Goal: Transaction & Acquisition: Subscribe to service/newsletter

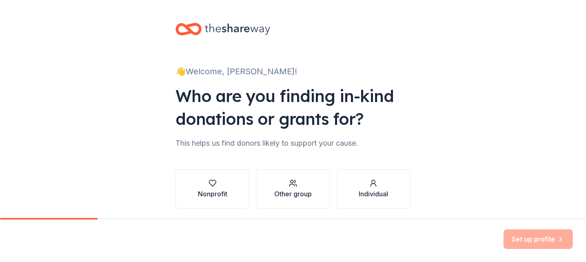
scroll to position [29, 0]
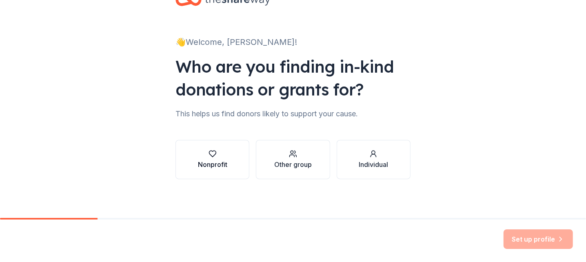
click at [225, 158] on button "Nonprofit" at bounding box center [213, 159] width 74 height 39
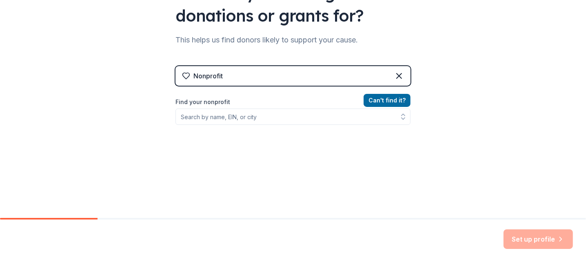
scroll to position [111, 0]
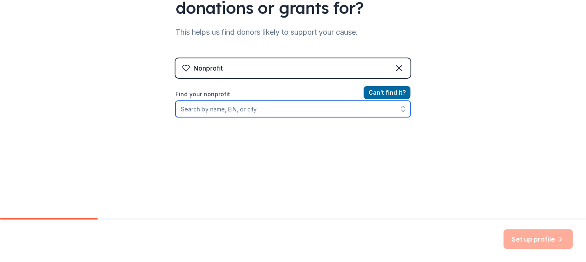
click at [249, 107] on input "Find your nonprofit" at bounding box center [293, 109] width 235 height 16
click at [244, 106] on input "Find your nonprofit" at bounding box center [293, 109] width 235 height 16
paste input "56 - 1458745"
type input "56 - 1458745"
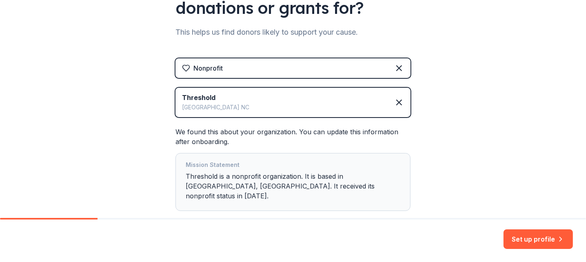
scroll to position [149, 0]
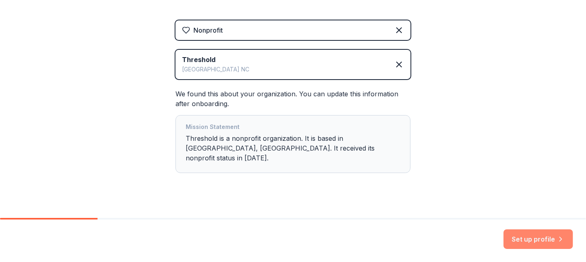
click at [522, 242] on button "Set up profile" at bounding box center [538, 239] width 69 height 20
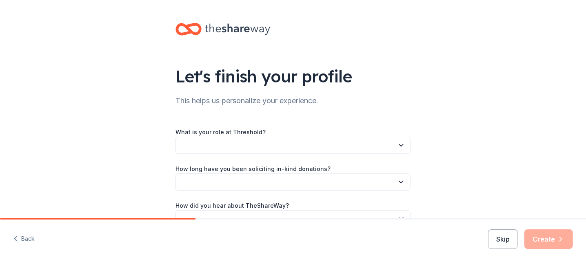
click at [281, 143] on button "button" at bounding box center [293, 145] width 235 height 17
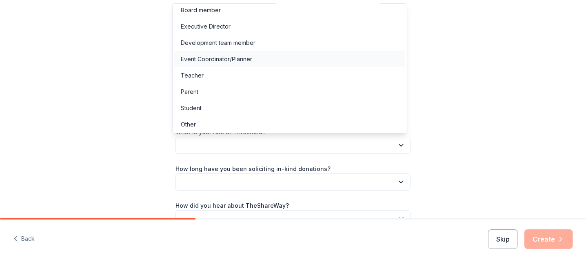
scroll to position [4, 0]
click at [255, 43] on div "Development team member" at bounding box center [218, 43] width 75 height 10
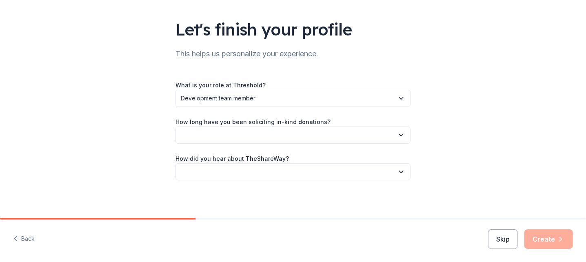
scroll to position [48, 0]
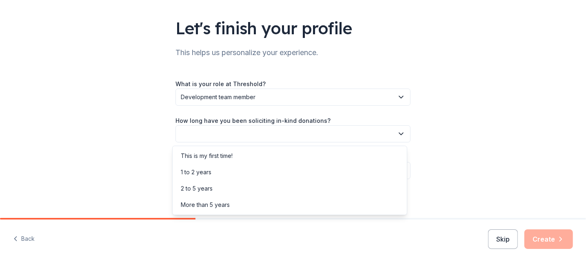
click at [328, 133] on button "button" at bounding box center [293, 133] width 235 height 17
click at [225, 153] on div "This is my first time!" at bounding box center [207, 156] width 52 height 10
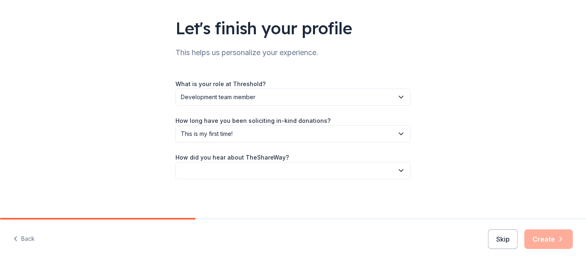
click at [240, 177] on button "button" at bounding box center [293, 170] width 235 height 17
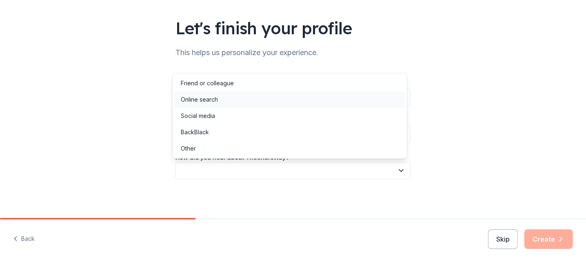
click at [227, 94] on div "Online search" at bounding box center [289, 99] width 231 height 16
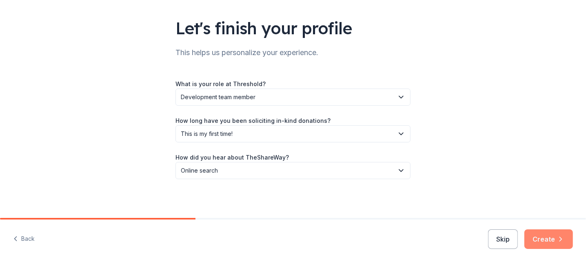
click at [555, 242] on button "Create" at bounding box center [549, 239] width 49 height 20
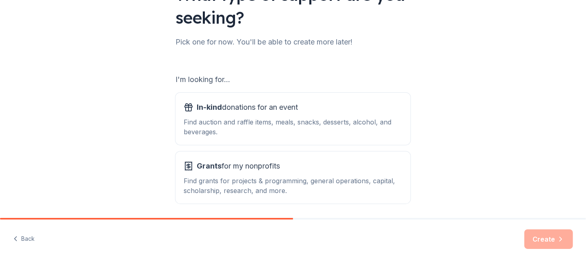
scroll to position [111, 0]
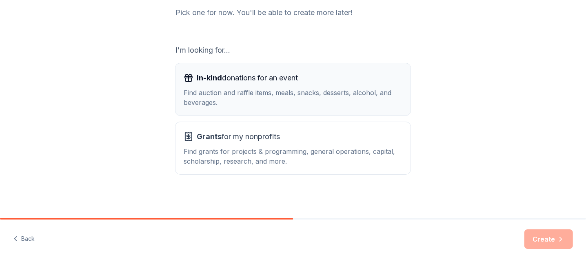
click at [234, 83] on span "In-kind donations for an event" at bounding box center [247, 77] width 101 height 13
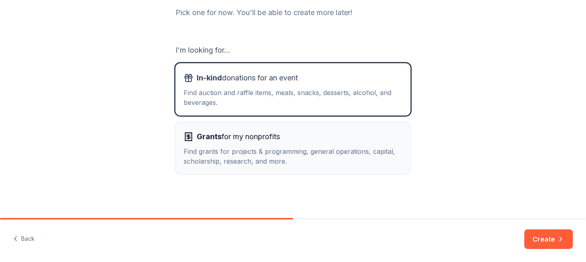
click at [233, 134] on span "Grants for my nonprofits" at bounding box center [238, 136] width 83 height 13
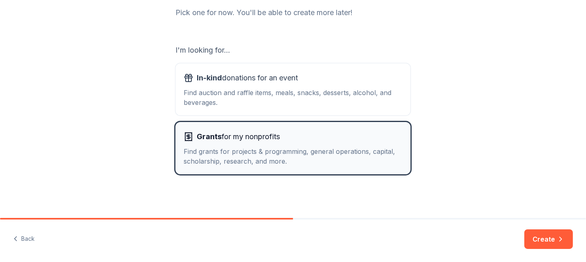
scroll to position [70, 0]
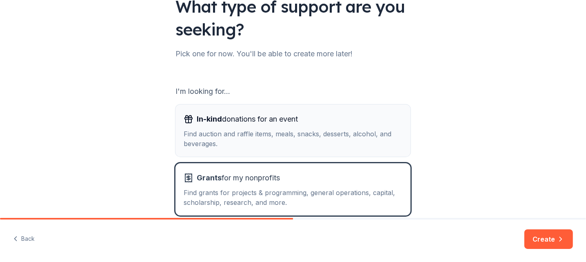
click at [328, 130] on div "Find auction and raffle items, meals, snacks, desserts, alcohol, and beverages." at bounding box center [293, 139] width 219 height 20
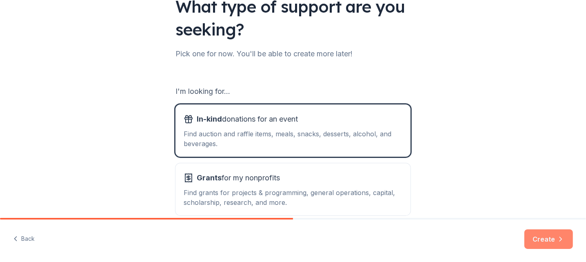
click at [552, 238] on button "Create" at bounding box center [549, 239] width 49 height 20
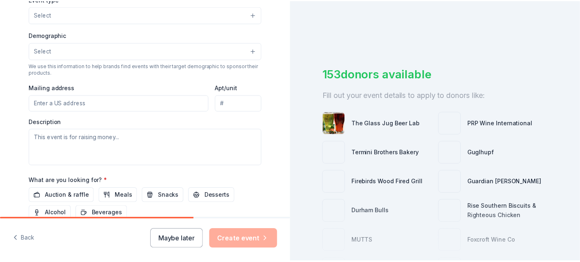
scroll to position [245, 0]
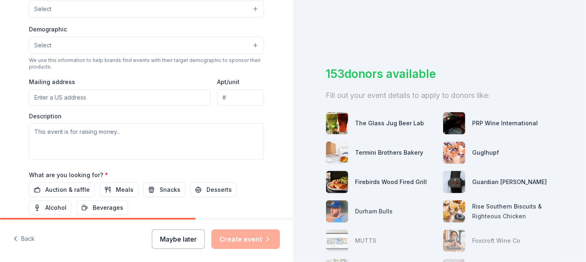
click at [185, 245] on button "Maybe later" at bounding box center [178, 239] width 53 height 20
click at [180, 243] on button "Maybe later" at bounding box center [178, 239] width 53 height 20
click at [193, 242] on button "Maybe later" at bounding box center [178, 239] width 53 height 20
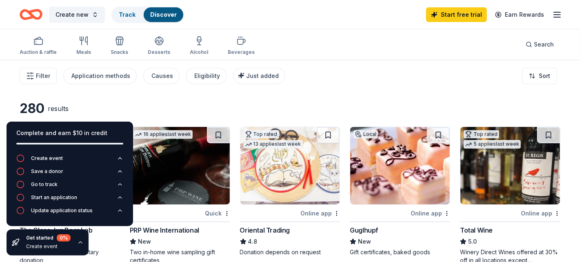
click at [325, 6] on div "Create new Track Discover Start free trial Earn Rewards" at bounding box center [290, 14] width 541 height 19
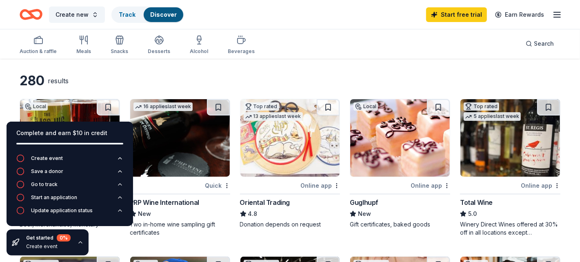
scroll to position [41, 0]
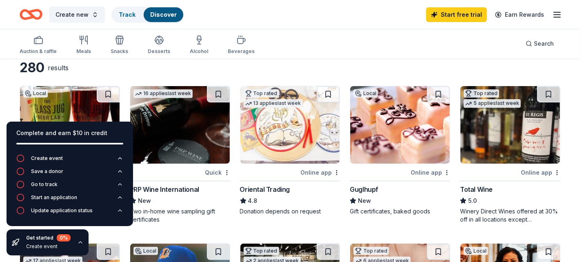
click at [113, 130] on div "Complete and earn $10 in credit" at bounding box center [69, 133] width 107 height 10
click at [79, 244] on icon "button" at bounding box center [80, 242] width 7 height 7
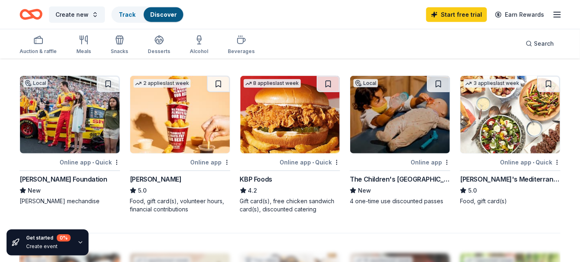
scroll to position [531, 0]
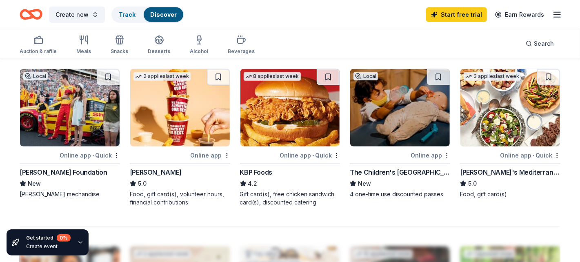
click at [406, 175] on div "The Children's [GEOGRAPHIC_DATA]" at bounding box center [400, 172] width 100 height 10
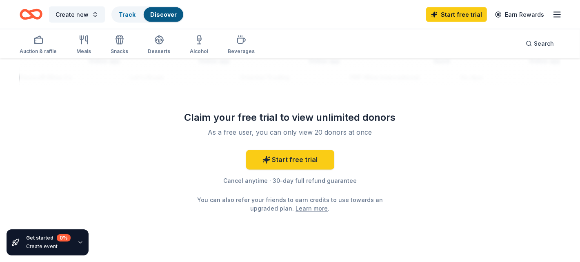
scroll to position [816, 0]
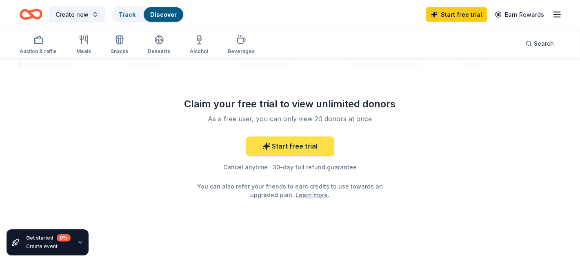
click at [316, 145] on link "Start free trial" at bounding box center [290, 147] width 88 height 20
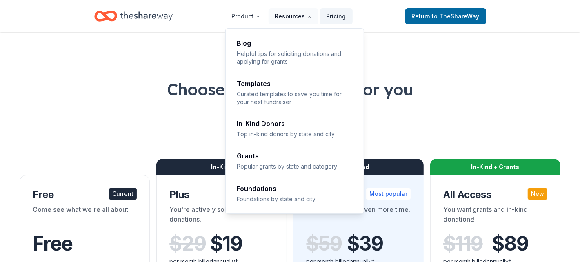
click at [299, 15] on button "Resources" at bounding box center [294, 16] width 50 height 16
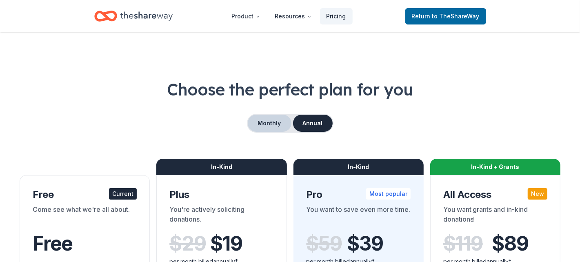
click at [270, 117] on button "Monthly" at bounding box center [270, 123] width 44 height 17
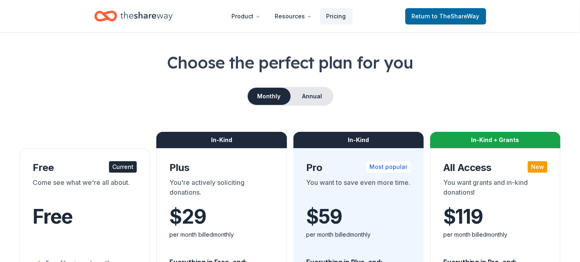
scroll to position [41, 0]
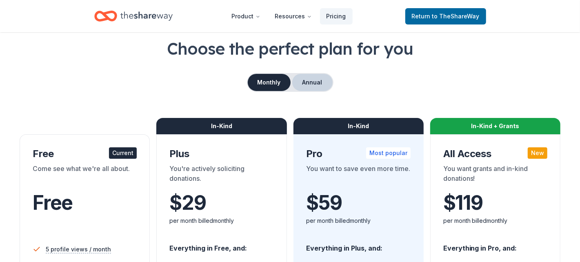
click at [311, 83] on button "Annual" at bounding box center [312, 82] width 40 height 17
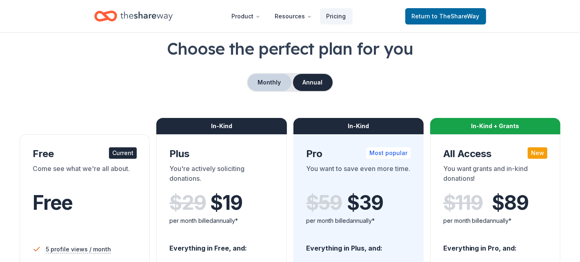
click at [286, 81] on button "Monthly" at bounding box center [270, 82] width 44 height 17
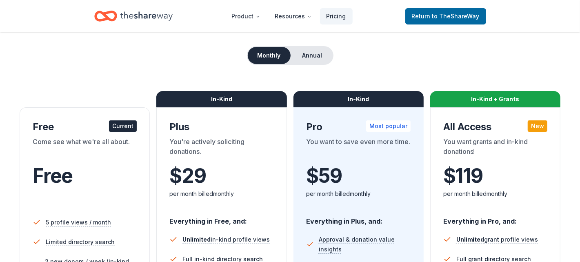
scroll to position [82, 0]
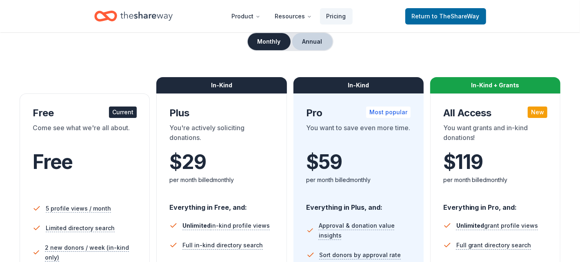
click at [316, 45] on button "Annual" at bounding box center [312, 41] width 40 height 17
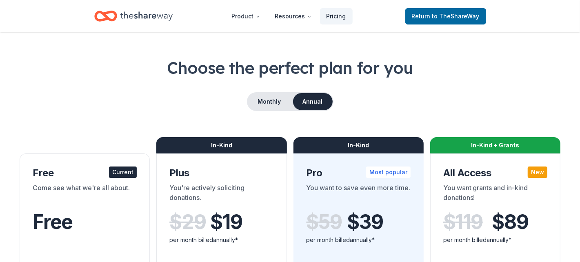
scroll to position [0, 0]
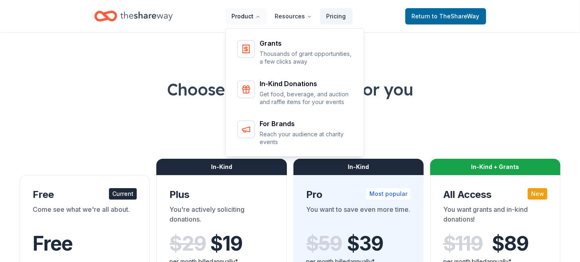
click at [253, 20] on button "Product" at bounding box center [246, 16] width 42 height 16
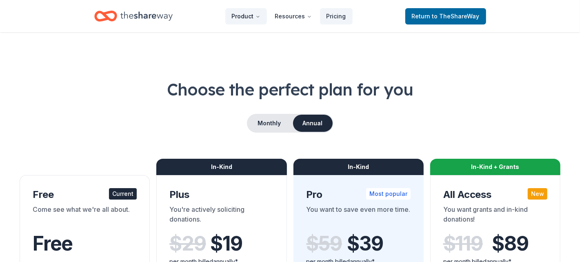
click at [253, 20] on button "Product" at bounding box center [246, 16] width 42 height 16
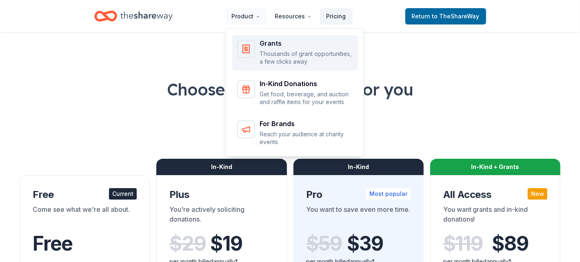
click at [265, 61] on p "Thousands of grant opportunities, a few clicks away" at bounding box center [306, 58] width 93 height 16
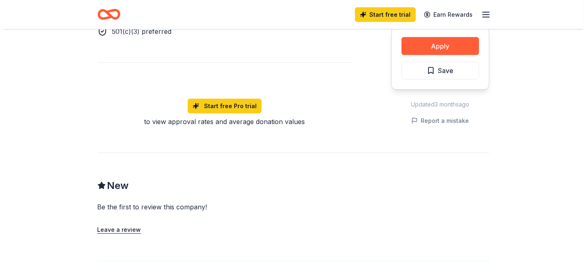
scroll to position [489, 0]
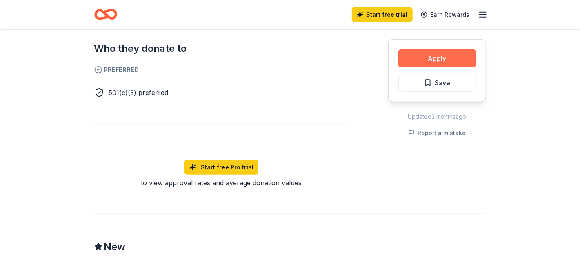
click at [470, 58] on button "Apply" at bounding box center [437, 58] width 78 height 18
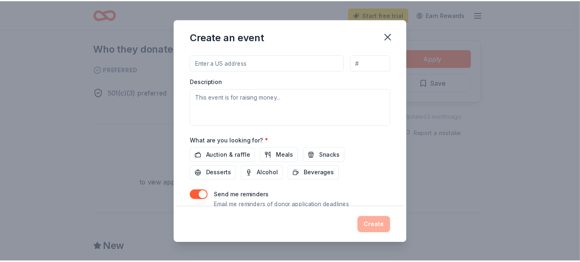
scroll to position [236, 0]
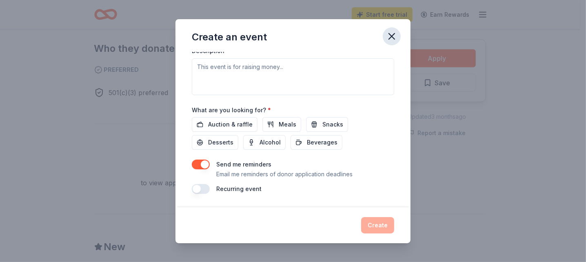
click at [390, 37] on icon "button" at bounding box center [391, 36] width 11 height 11
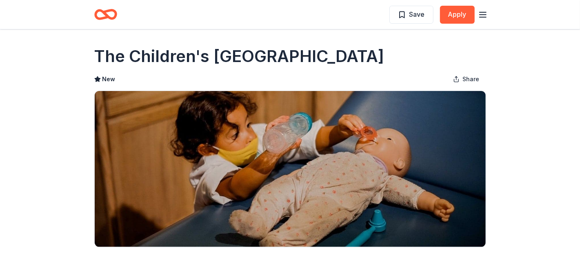
scroll to position [0, 0]
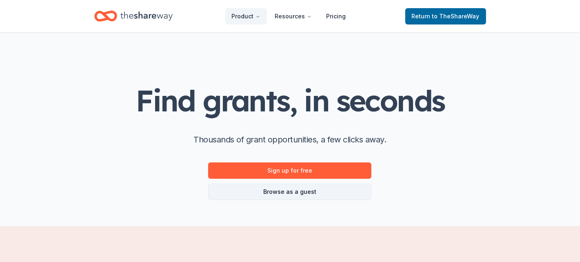
click at [278, 191] on link "Browse as a guest" at bounding box center [289, 192] width 163 height 16
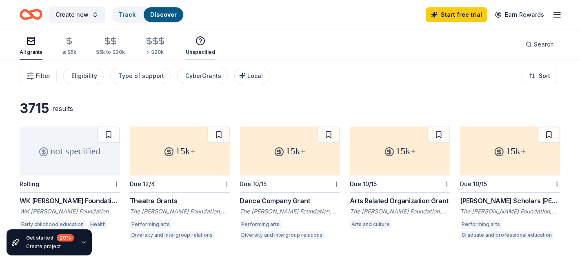
click at [207, 48] on div "Unspecified" at bounding box center [200, 46] width 29 height 20
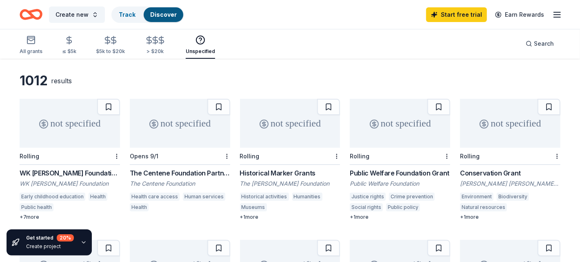
scroll to position [82, 0]
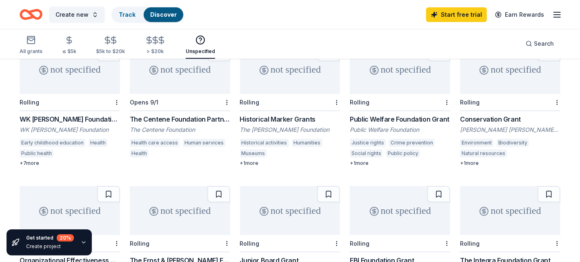
click at [375, 118] on div "Public Welfare Foundation Grant" at bounding box center [400, 119] width 100 height 10
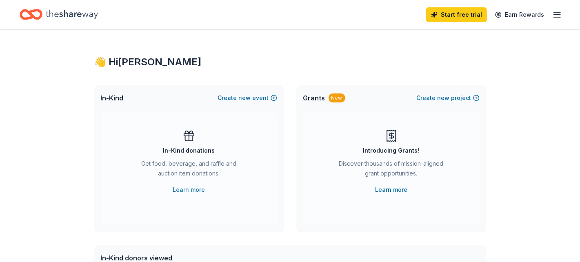
click at [559, 15] on line "button" at bounding box center [557, 15] width 7 height 0
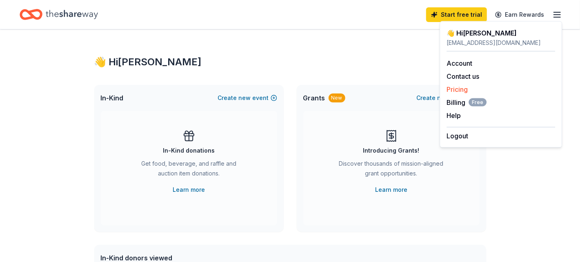
click at [467, 87] on link "Pricing" at bounding box center [457, 89] width 21 height 8
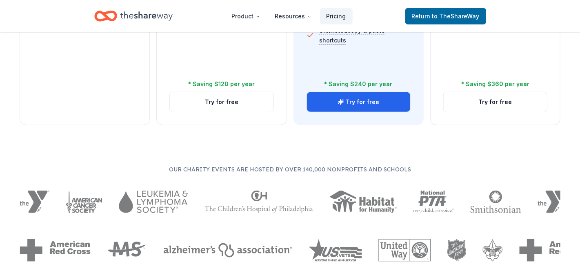
scroll to position [449, 0]
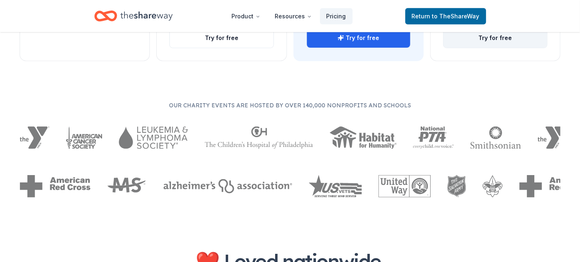
click at [507, 41] on button "Try for free" at bounding box center [495, 38] width 103 height 20
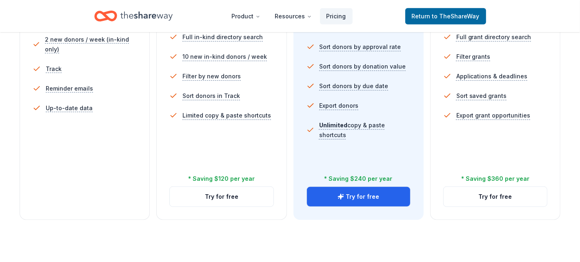
scroll to position [285, 0]
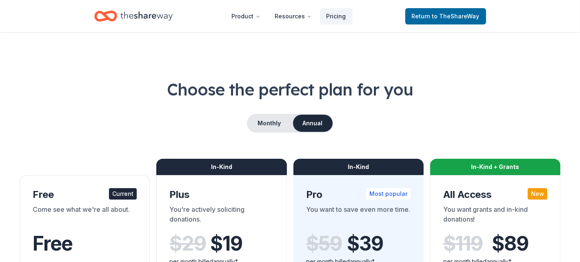
click at [144, 15] on icon "Home" at bounding box center [146, 16] width 52 height 17
